Goal: Transaction & Acquisition: Book appointment/travel/reservation

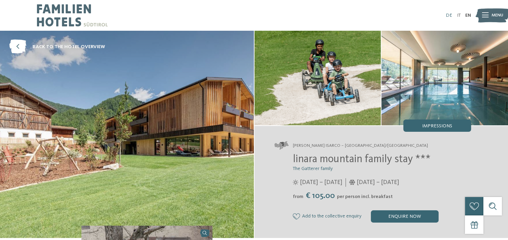
click at [448, 15] on link "DE" at bounding box center [448, 15] width 6 height 5
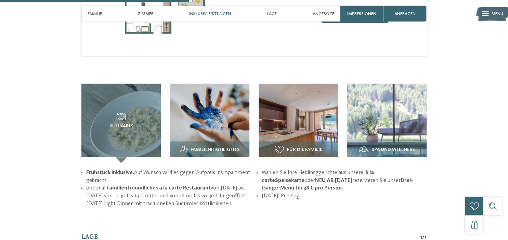
scroll to position [794, 0]
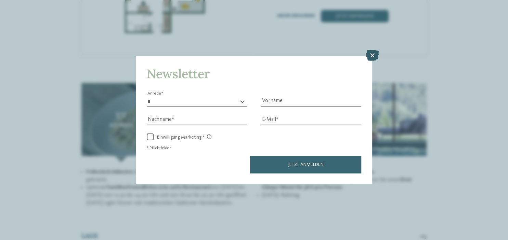
click at [373, 56] on icon at bounding box center [371, 55] width 13 height 11
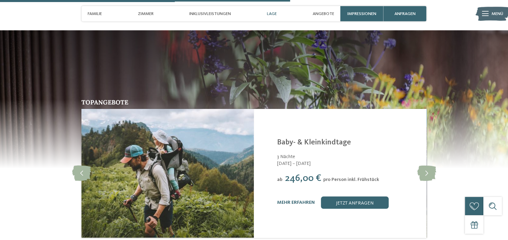
scroll to position [1114, 0]
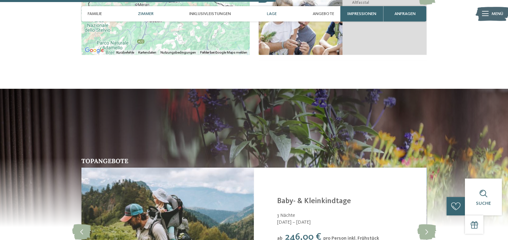
click at [144, 12] on div "Zimmer" at bounding box center [146, 13] width 22 height 15
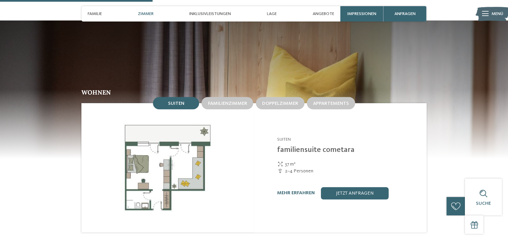
scroll to position [595, 0]
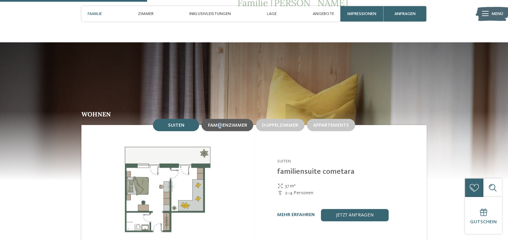
click at [221, 123] on span "Familienzimmer" at bounding box center [226, 125] width 39 height 5
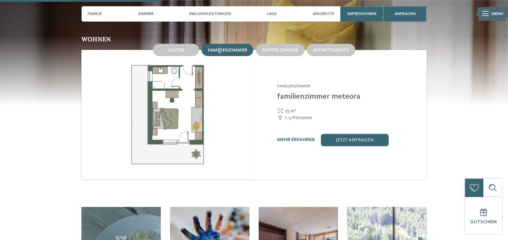
scroll to position [703, 0]
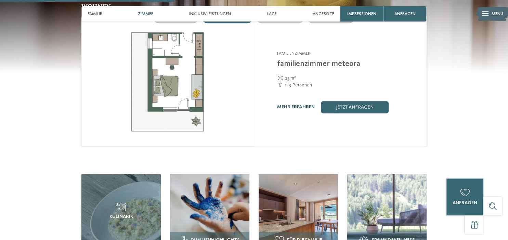
click at [301, 105] on link "mehr erfahren" at bounding box center [296, 107] width 38 height 5
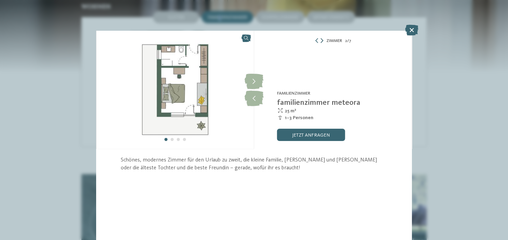
click at [322, 42] on icon at bounding box center [321, 40] width 3 height 5
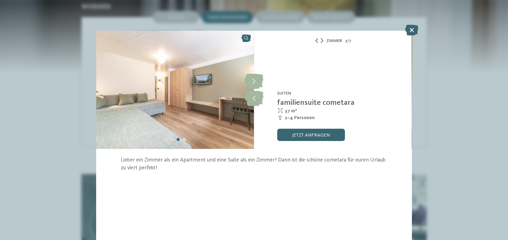
click at [314, 40] on div "Zimmer 3 / 7" at bounding box center [333, 41] width 158 height 8
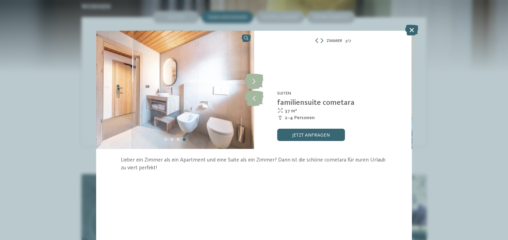
click at [314, 40] on icon at bounding box center [316, 40] width 5 height 5
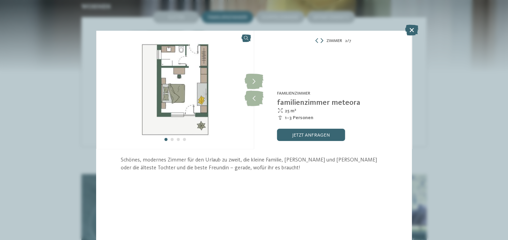
click at [322, 42] on icon at bounding box center [321, 40] width 3 height 5
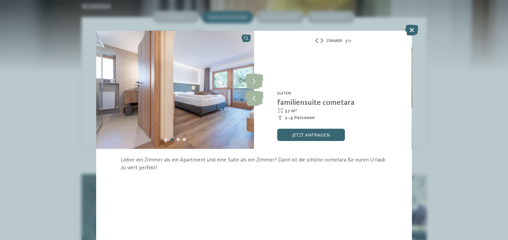
click at [313, 40] on div "Zimmer 3 / 7" at bounding box center [333, 41] width 158 height 8
click at [316, 40] on icon at bounding box center [316, 40] width 5 height 5
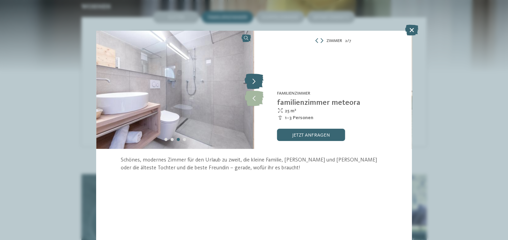
click at [253, 79] on icon at bounding box center [253, 81] width 19 height 15
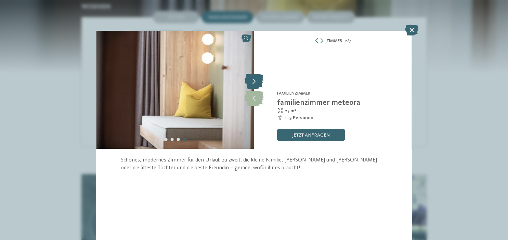
click at [254, 77] on icon at bounding box center [253, 81] width 19 height 15
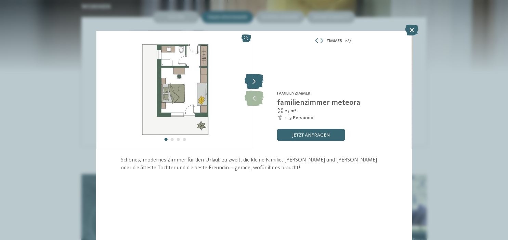
click at [255, 74] on icon at bounding box center [253, 81] width 19 height 15
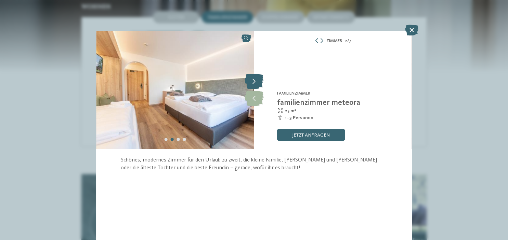
click at [255, 80] on icon at bounding box center [253, 81] width 19 height 15
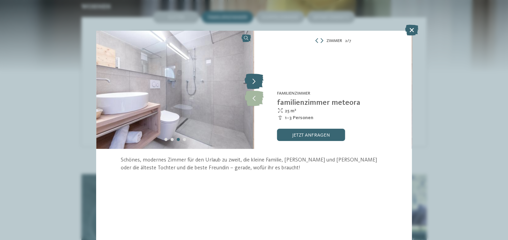
click at [255, 77] on icon at bounding box center [253, 81] width 19 height 15
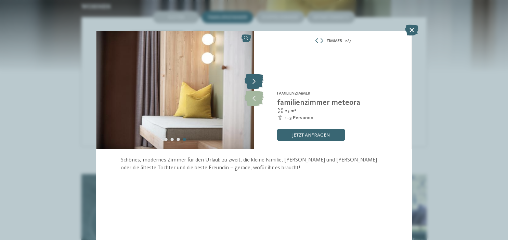
click at [255, 77] on icon at bounding box center [253, 81] width 19 height 15
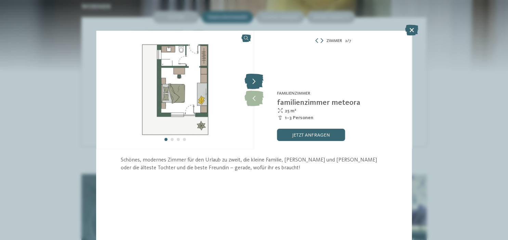
click at [255, 77] on icon at bounding box center [253, 81] width 19 height 15
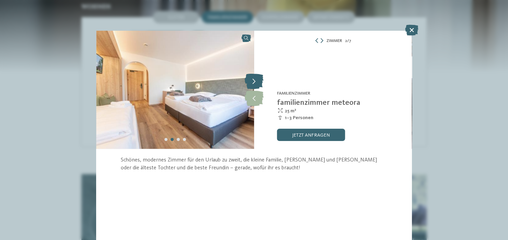
click at [253, 80] on icon at bounding box center [253, 81] width 19 height 15
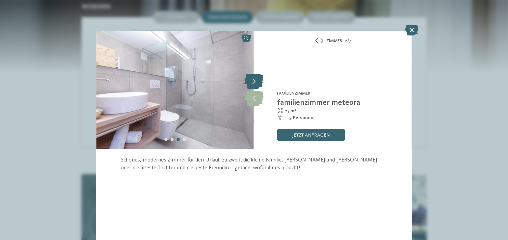
click at [253, 80] on icon at bounding box center [253, 81] width 19 height 15
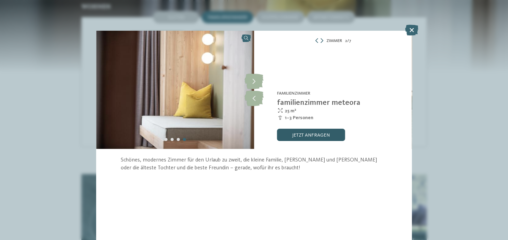
click at [284, 135] on link "jetzt anfragen" at bounding box center [311, 135] width 68 height 12
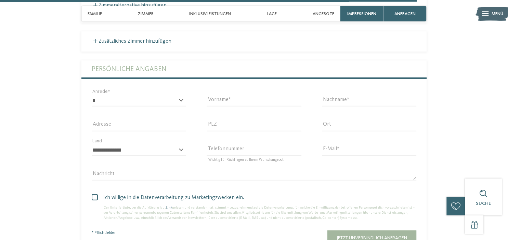
scroll to position [1750, 0]
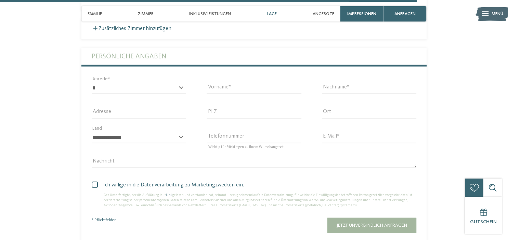
click at [274, 12] on span "Lage" at bounding box center [272, 13] width 10 height 5
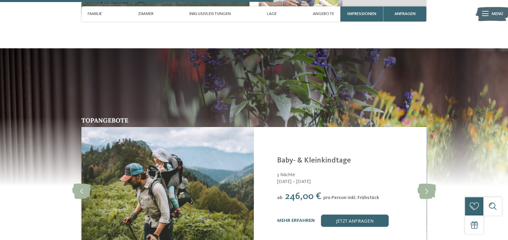
scroll to position [1237, 0]
